Goal: Information Seeking & Learning: Learn about a topic

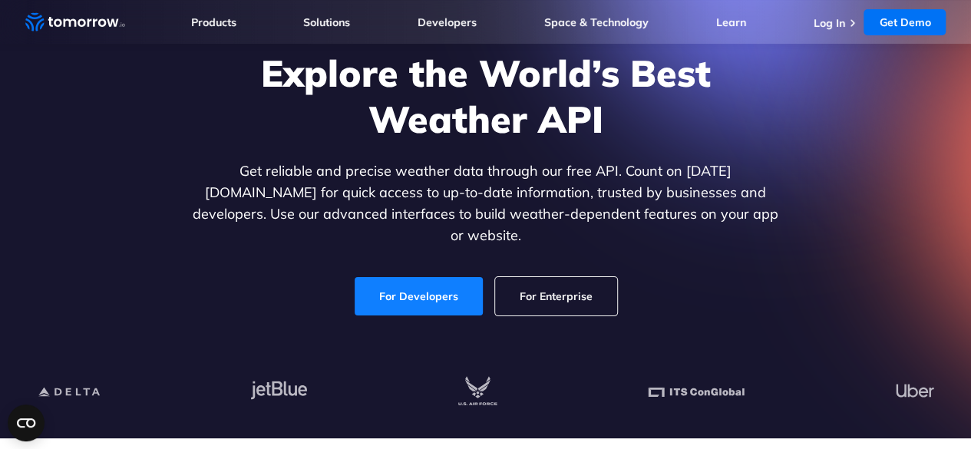
scroll to position [115, 0]
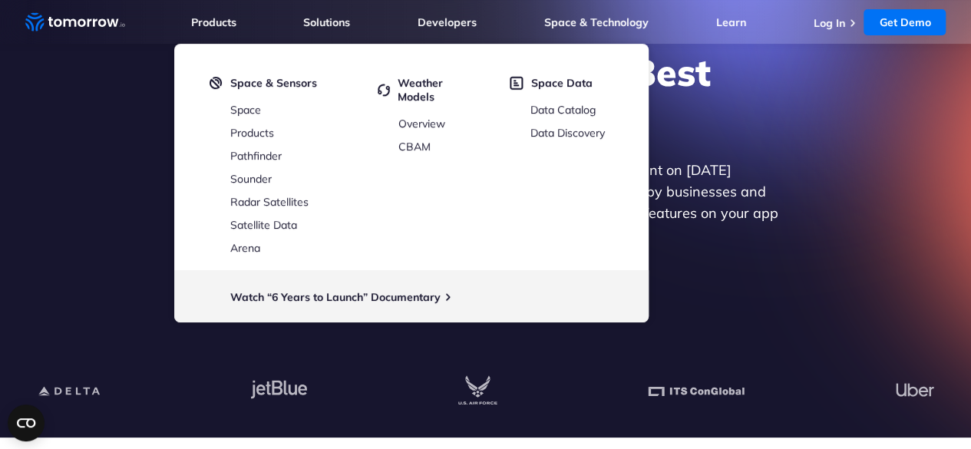
click at [756, 228] on p "Get reliable and precise weather data through our free API. Count on [DATE][DOM…" at bounding box center [486, 203] width 592 height 86
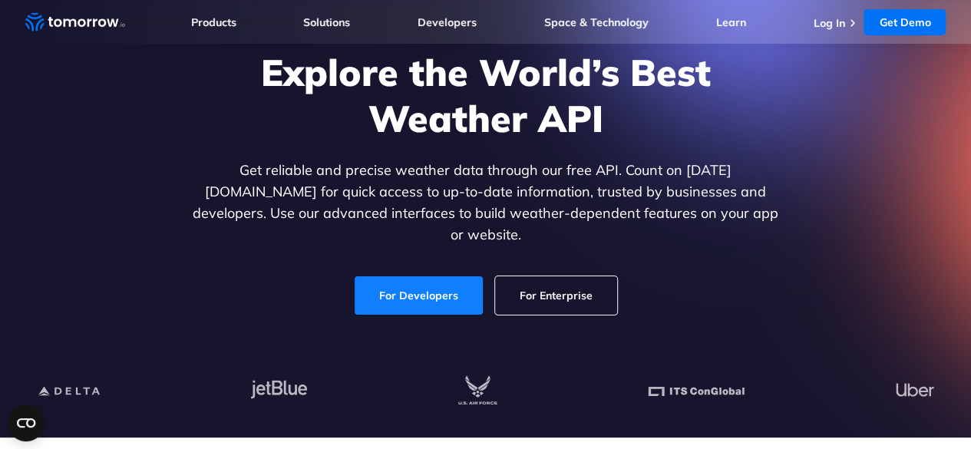
click at [476, 286] on link "For Developers" at bounding box center [418, 295] width 128 height 38
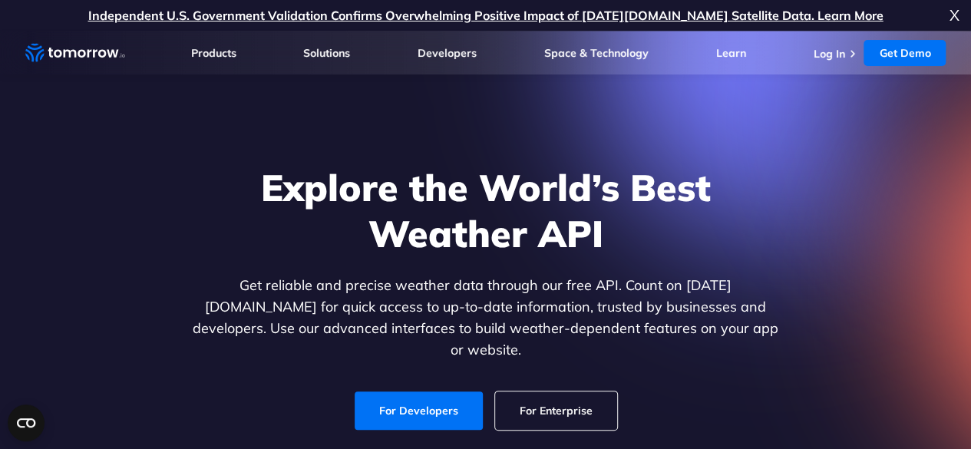
click at [528, 392] on link "For Enterprise" at bounding box center [556, 410] width 122 height 38
